Goal: Check status: Check status

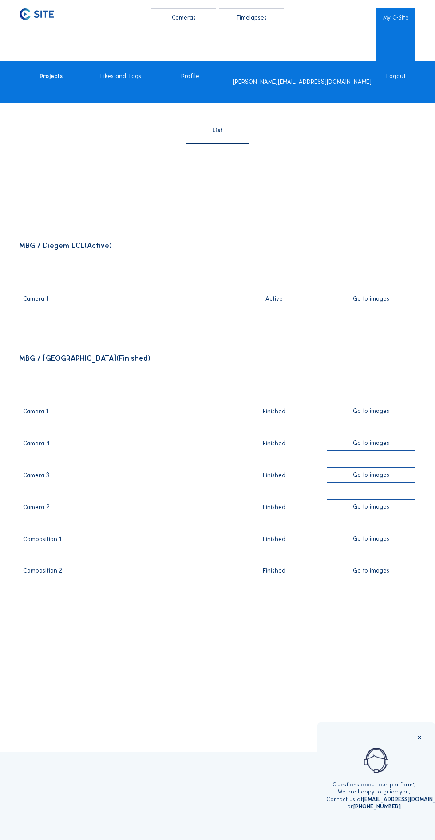
click at [57, 315] on div "Camera 1 Active Go to images" at bounding box center [222, 302] width 398 height 32
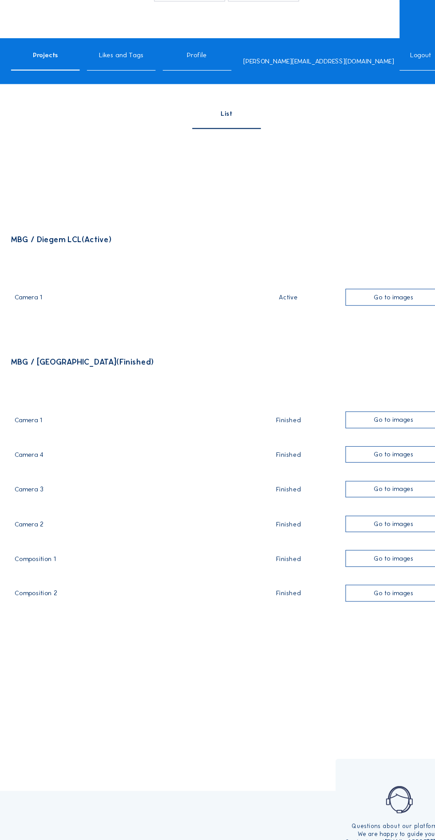
click at [40, 307] on div "Camera 1" at bounding box center [122, 302] width 199 height 12
click at [375, 307] on div "Go to images" at bounding box center [371, 299] width 89 height 16
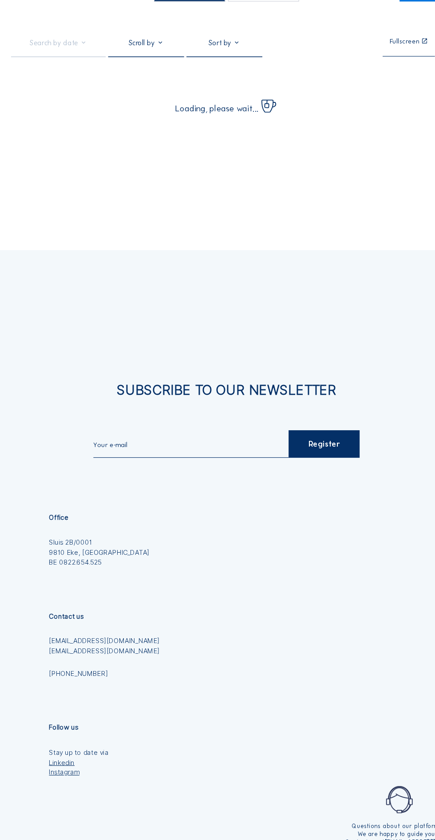
click at [366, 313] on div "Subscribe to our newsletter Register Office Sluis 2B/0001 [GEOGRAPHIC_DATA] [PH…" at bounding box center [217, 649] width 435 height 786
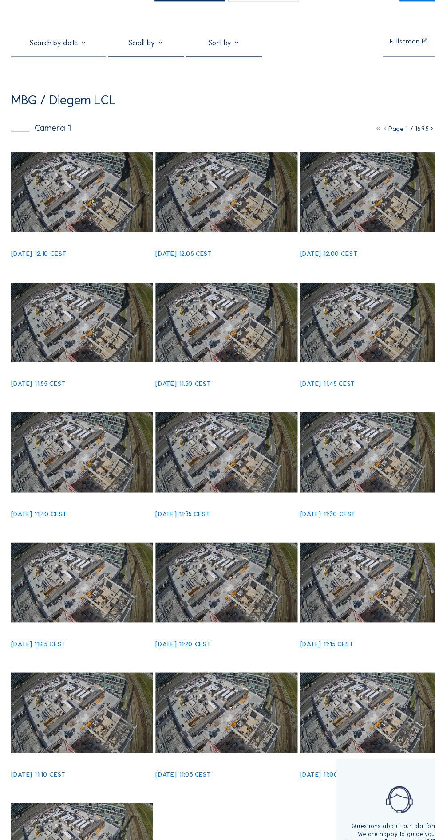
click at [101, 226] on img at bounding box center [85, 201] width 130 height 73
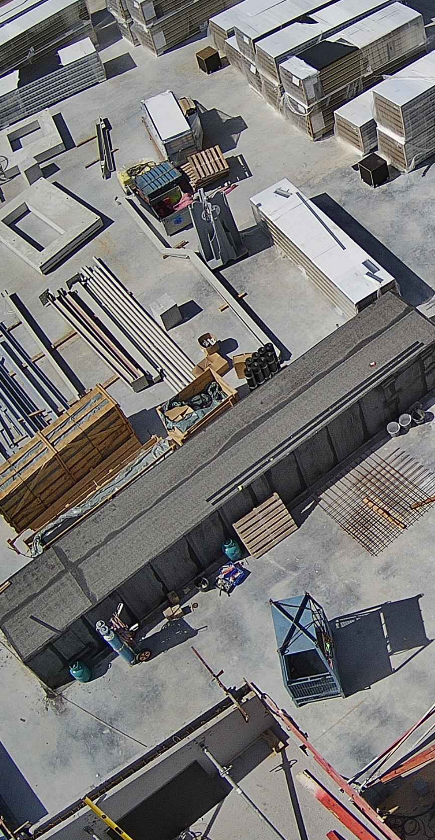
click at [170, 419] on img at bounding box center [218, 403] width 322 height 181
